Goal: Task Accomplishment & Management: Manage account settings

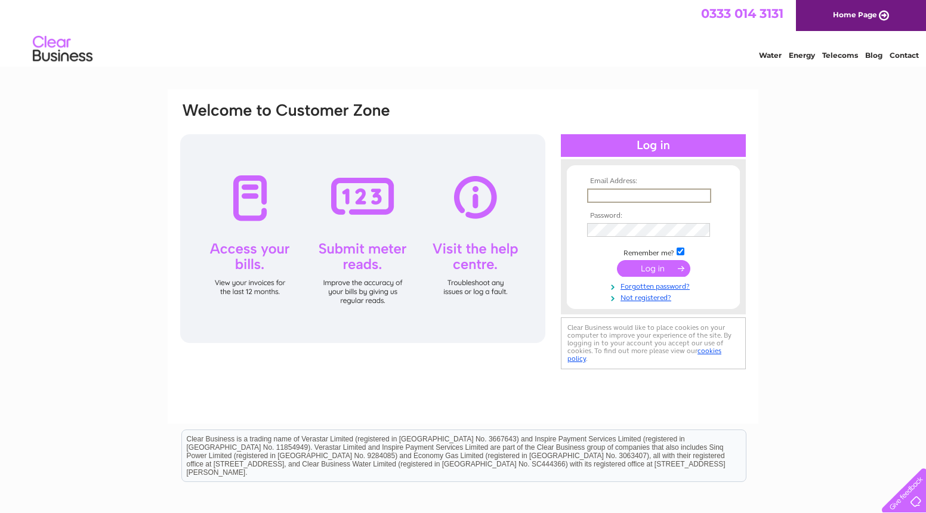
click at [624, 193] on input "text" at bounding box center [649, 196] width 124 height 14
click at [557, 243] on div "Email Address: Password:" at bounding box center [463, 236] width 568 height 271
click at [601, 196] on input "text" at bounding box center [648, 195] width 123 height 13
type input "[EMAIL_ADDRESS][DOMAIN_NAME]"
click at [653, 267] on input "submit" at bounding box center [653, 268] width 73 height 17
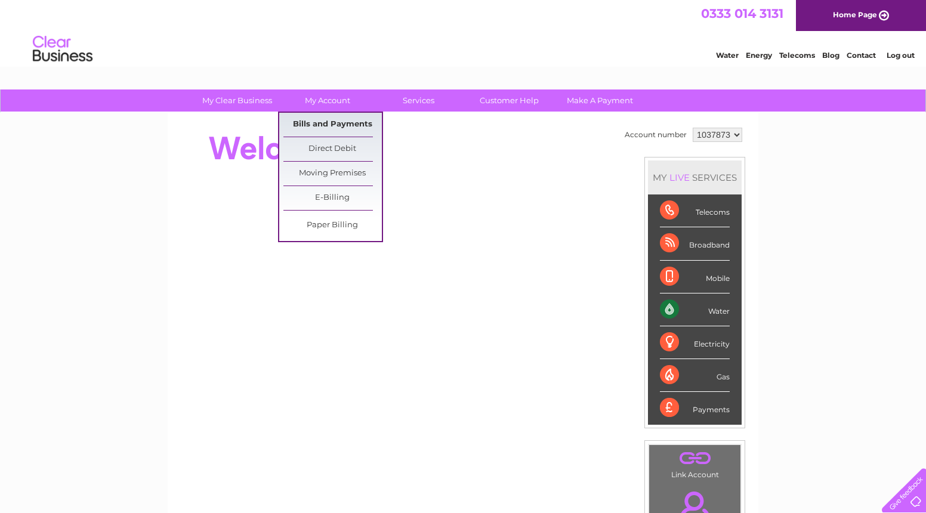
click at [334, 125] on link "Bills and Payments" at bounding box center [332, 125] width 98 height 24
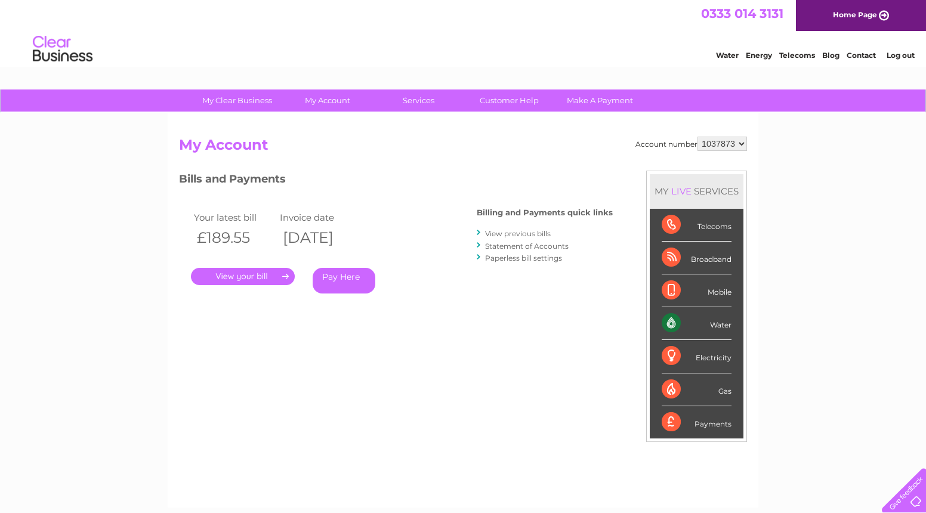
click at [256, 276] on link "." at bounding box center [243, 276] width 104 height 17
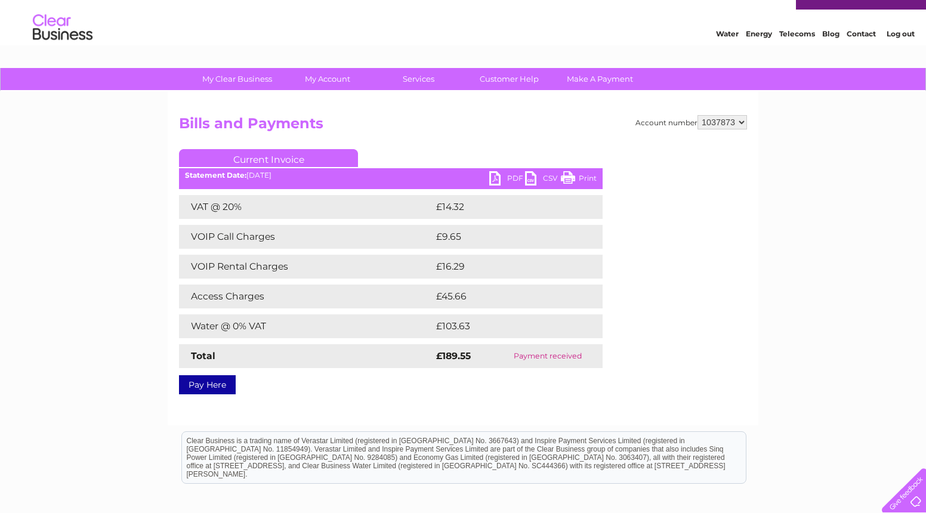
scroll to position [22, 0]
click at [506, 173] on link "PDF" at bounding box center [507, 179] width 36 height 17
